Goal: Find specific page/section: Find specific page/section

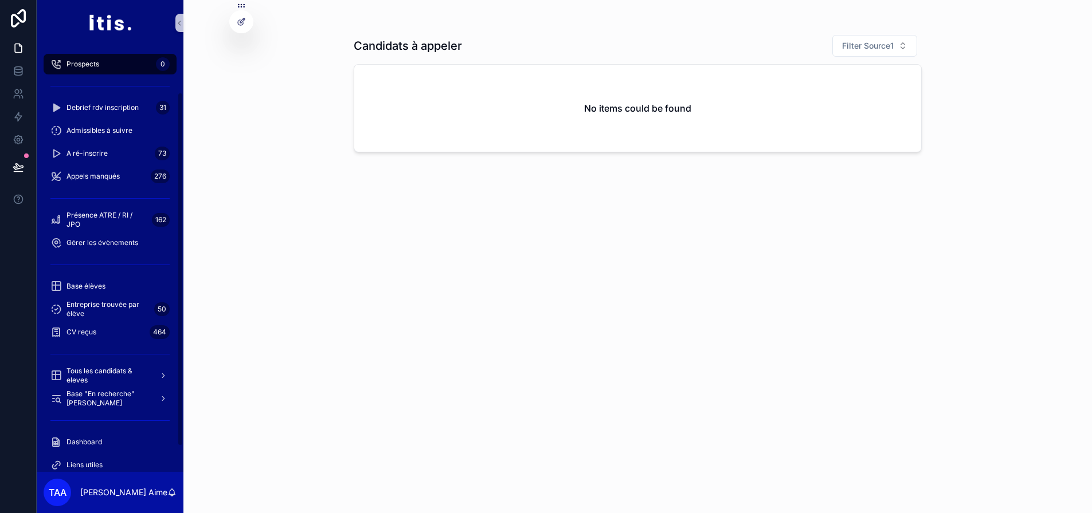
scroll to position [99, 0]
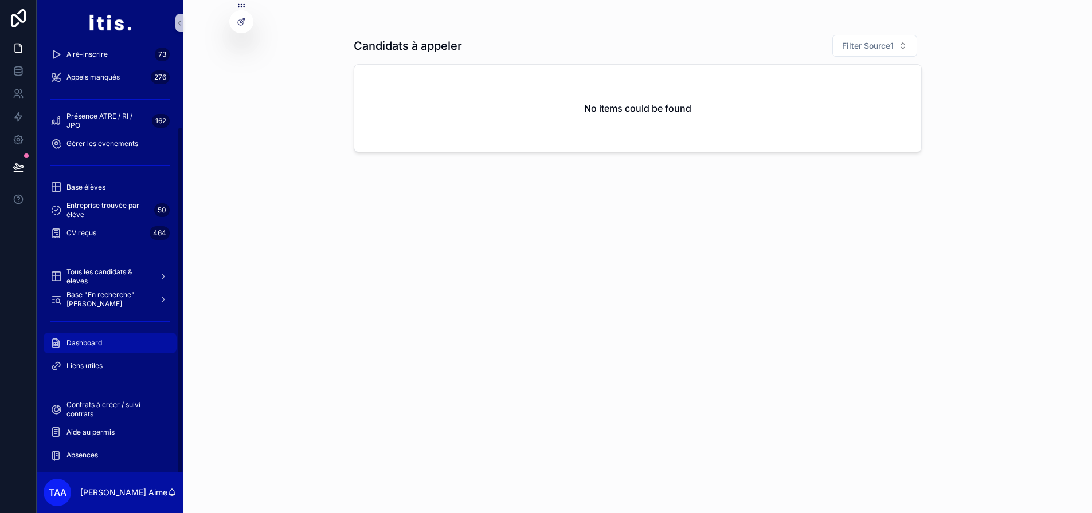
click at [116, 345] on div "Dashboard" at bounding box center [109, 343] width 119 height 18
